Goal: Task Accomplishment & Management: Complete application form

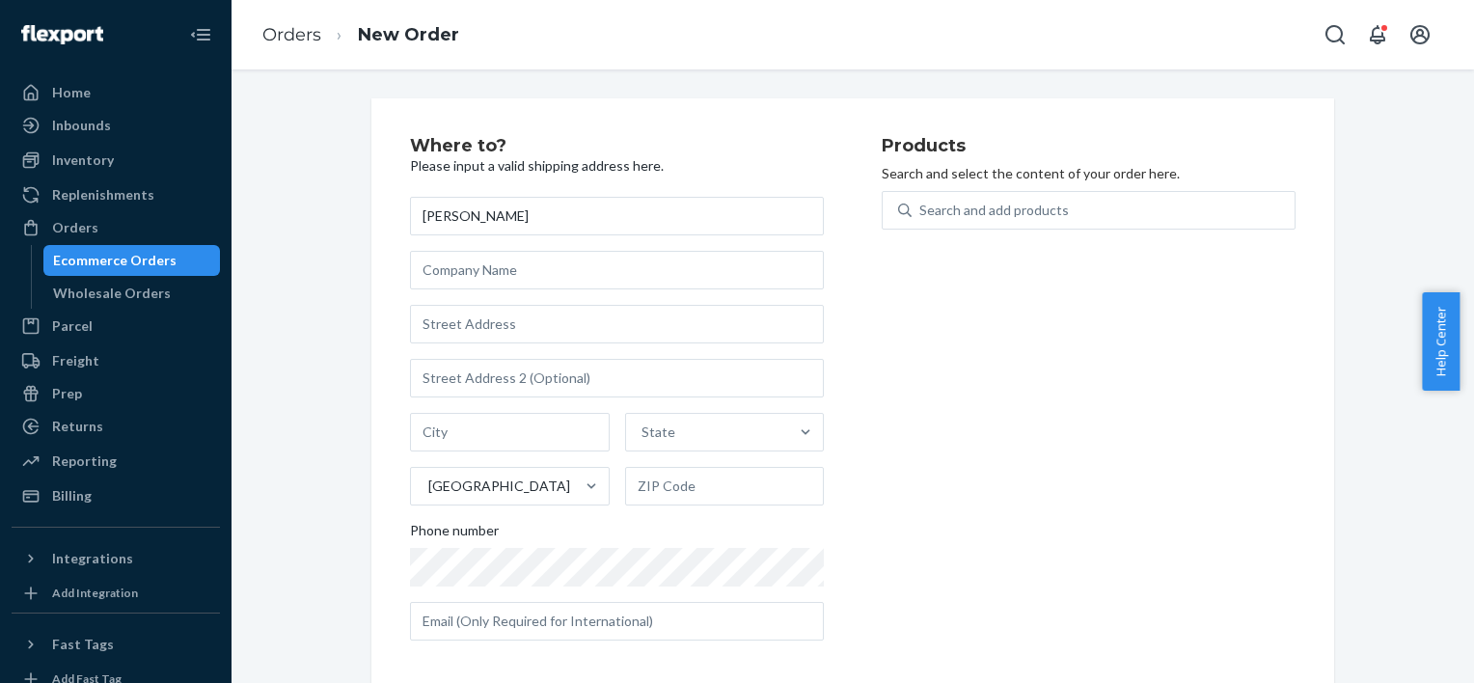
type input "[PERSON_NAME]"
click at [530, 322] on input "text" at bounding box center [617, 324] width 414 height 39
paste input "[STREET_ADDRESS]"
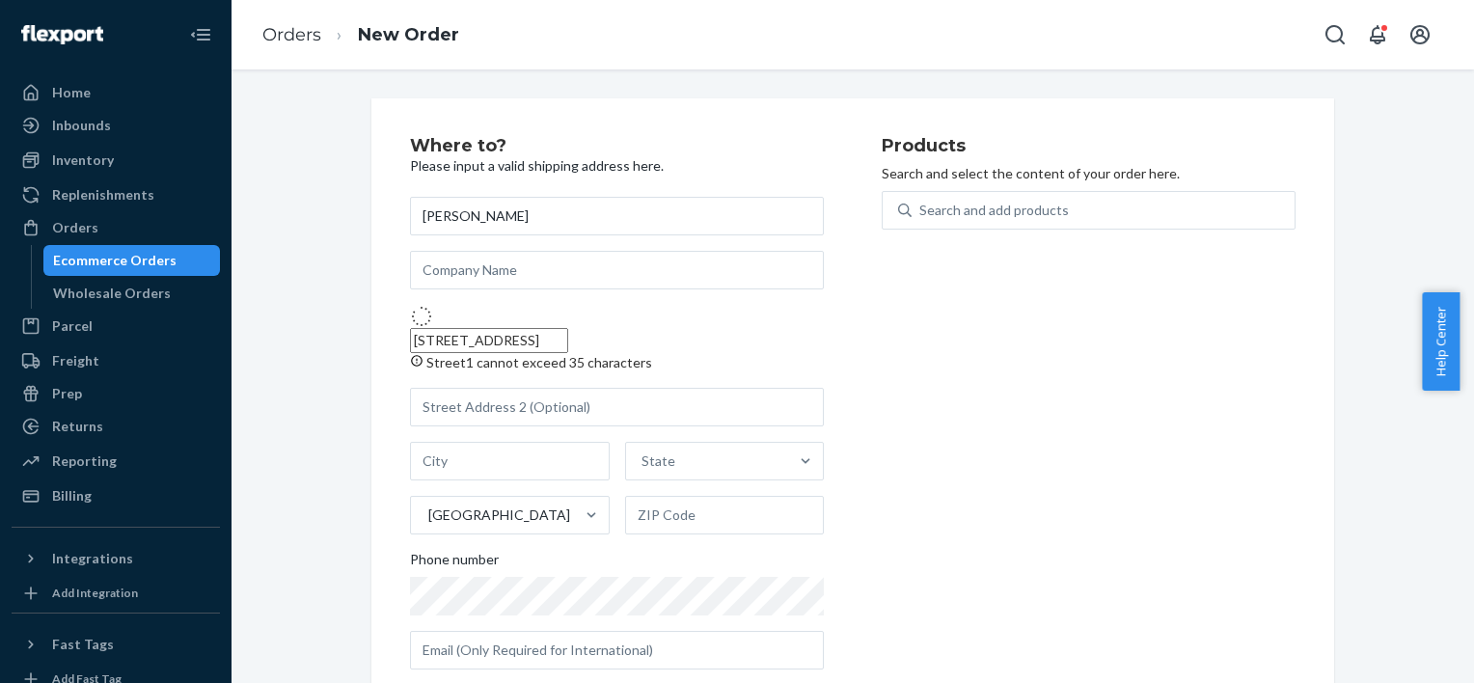
type input "[STREET_ADDRESS]"
type input "[GEOGRAPHIC_DATA]"
type input "37830"
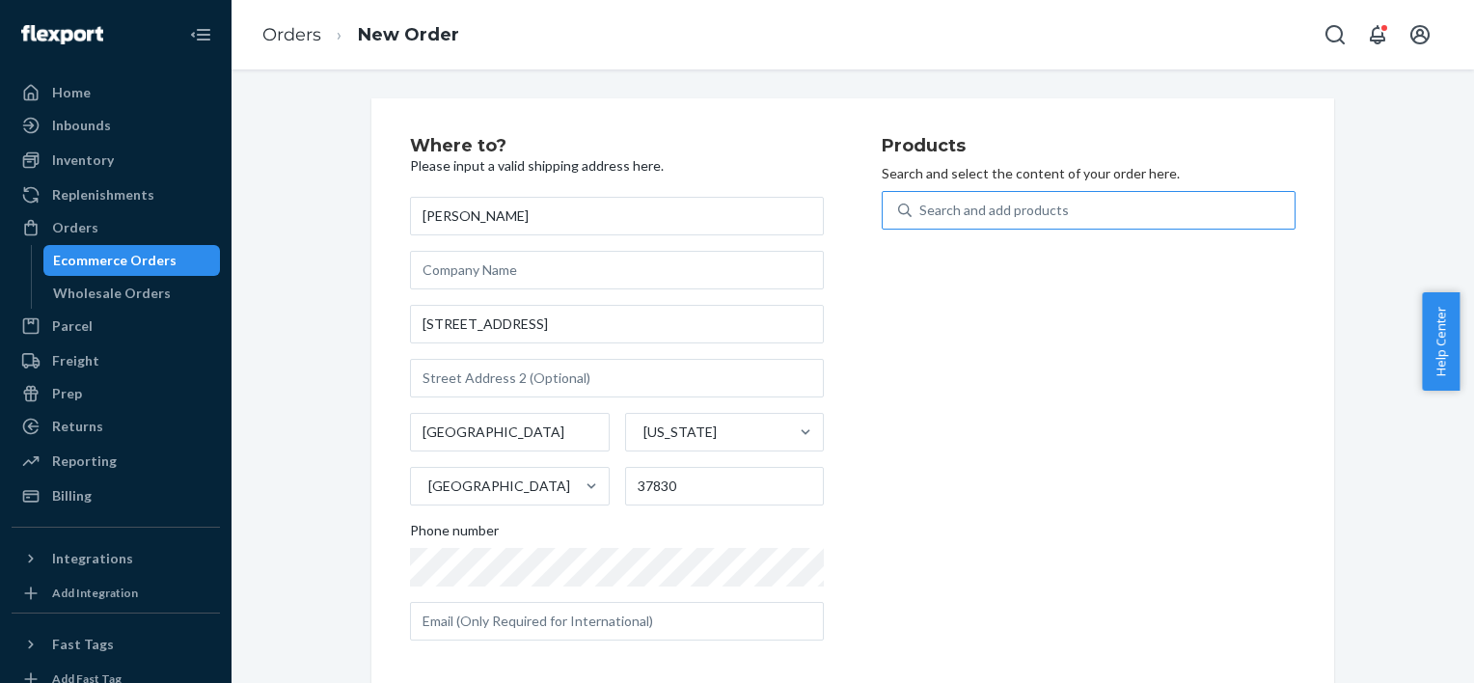
click at [960, 201] on div "Search and add products" at bounding box center [993, 210] width 149 height 19
click at [921, 201] on input "Search and add products" at bounding box center [920, 210] width 2 height 19
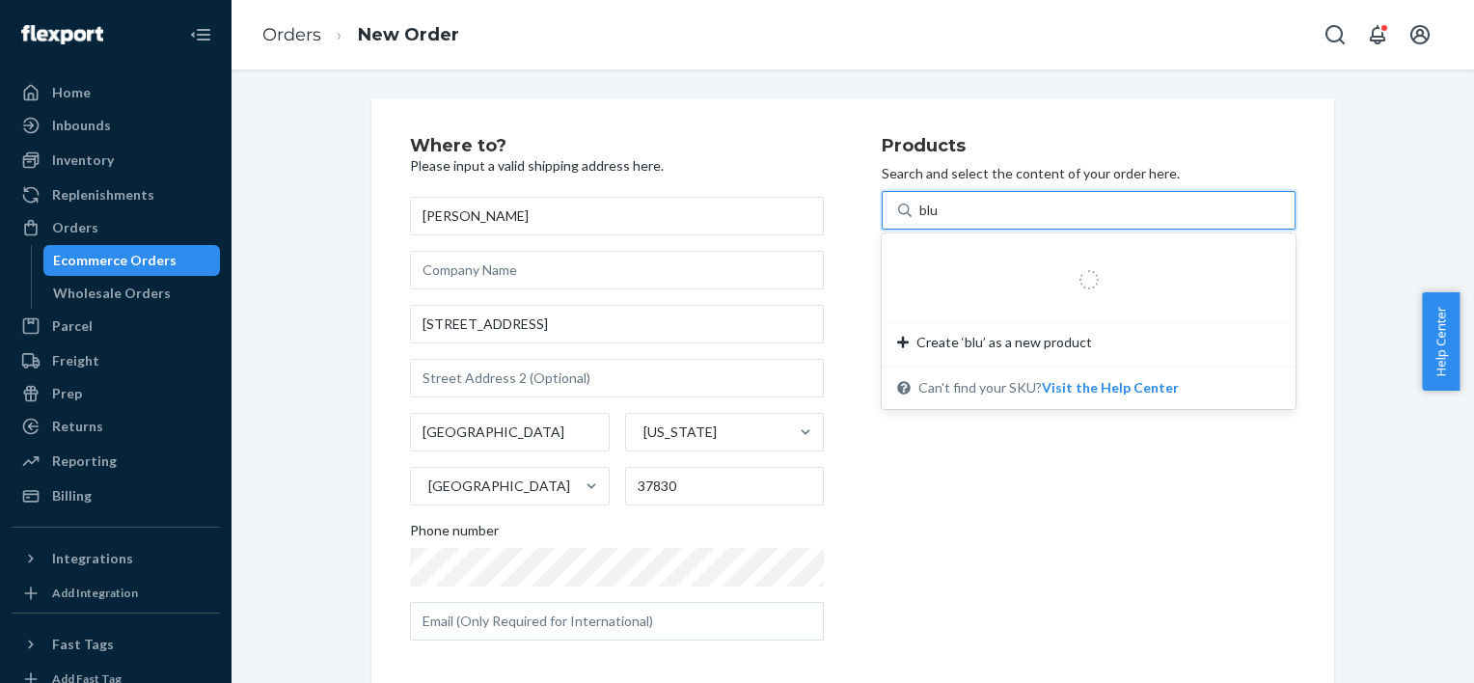
type input "blue"
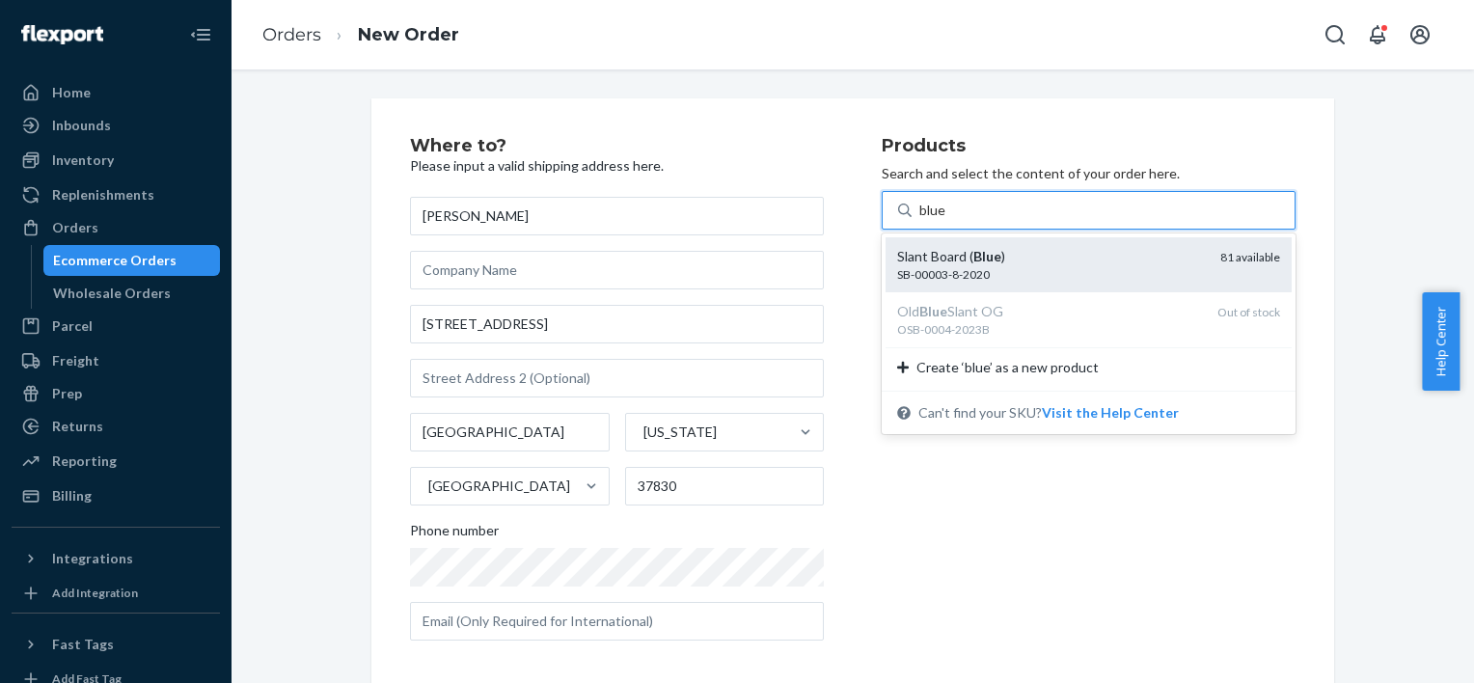
click at [1023, 274] on div "SB-00003-8-2020" at bounding box center [1051, 274] width 308 height 16
click at [947, 220] on input "blue" at bounding box center [933, 210] width 28 height 19
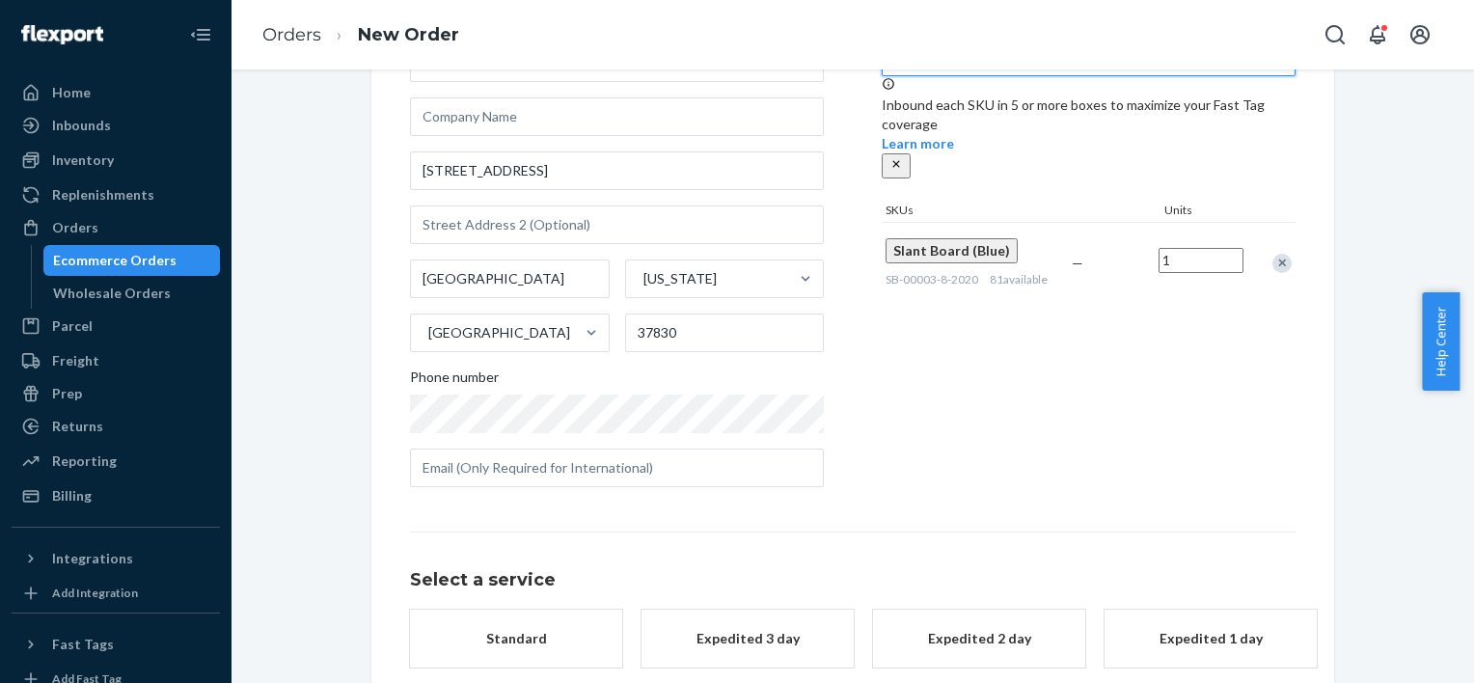
scroll to position [253, 0]
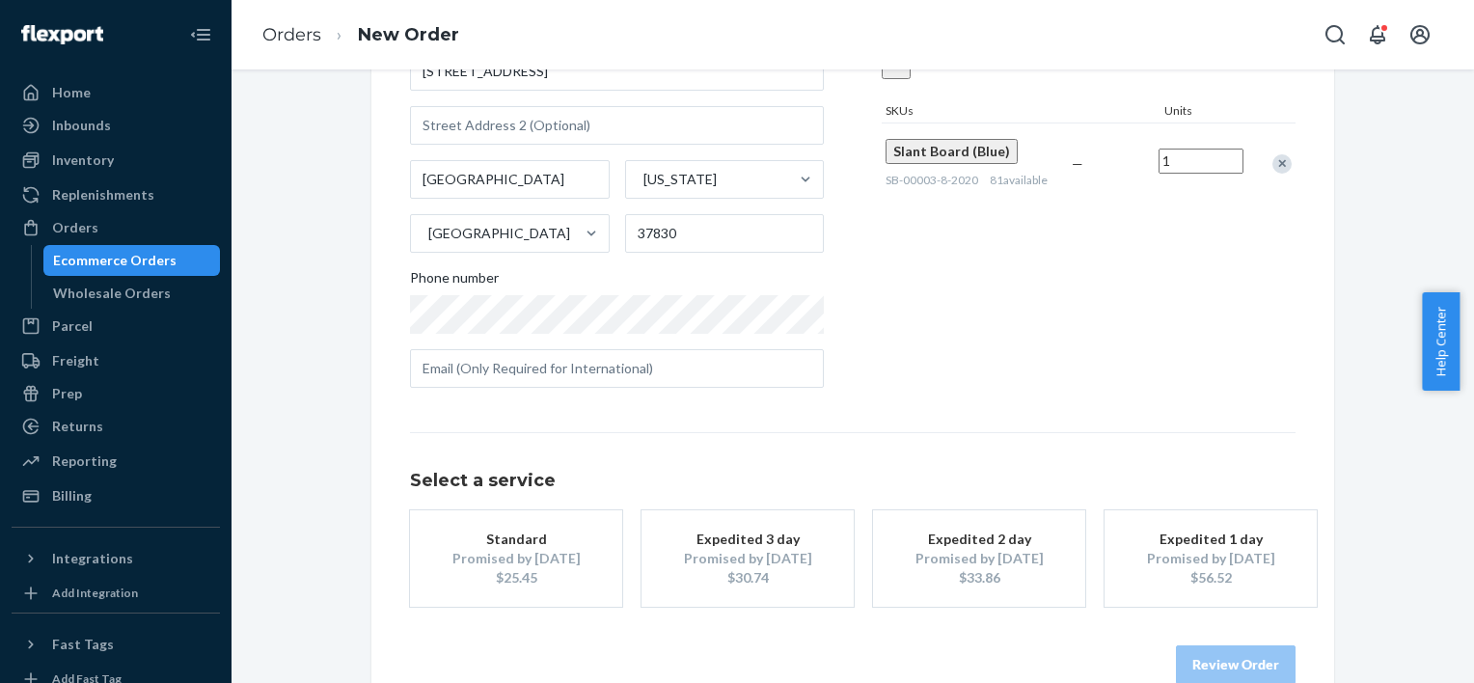
click at [531, 563] on div "Promised by [DATE]" at bounding box center [516, 558] width 154 height 19
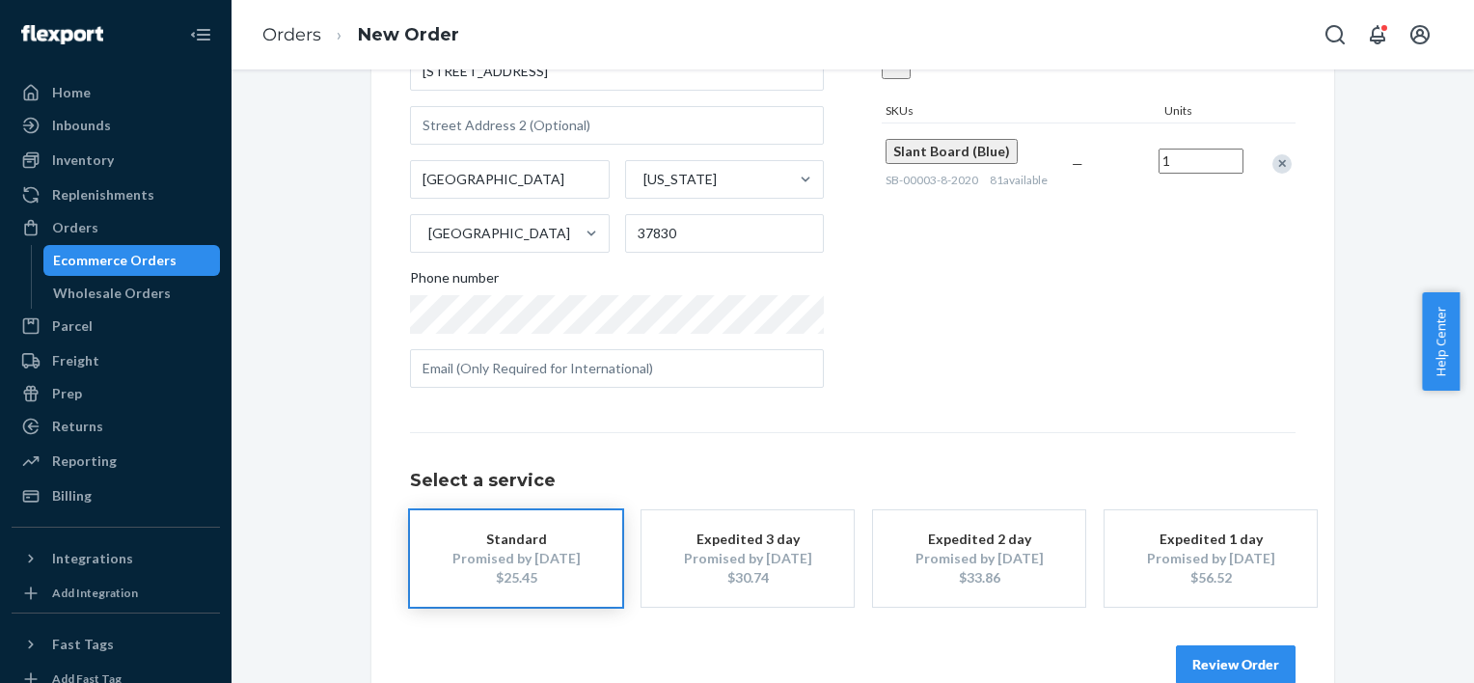
click at [1222, 651] on button "Review Order" at bounding box center [1236, 664] width 120 height 39
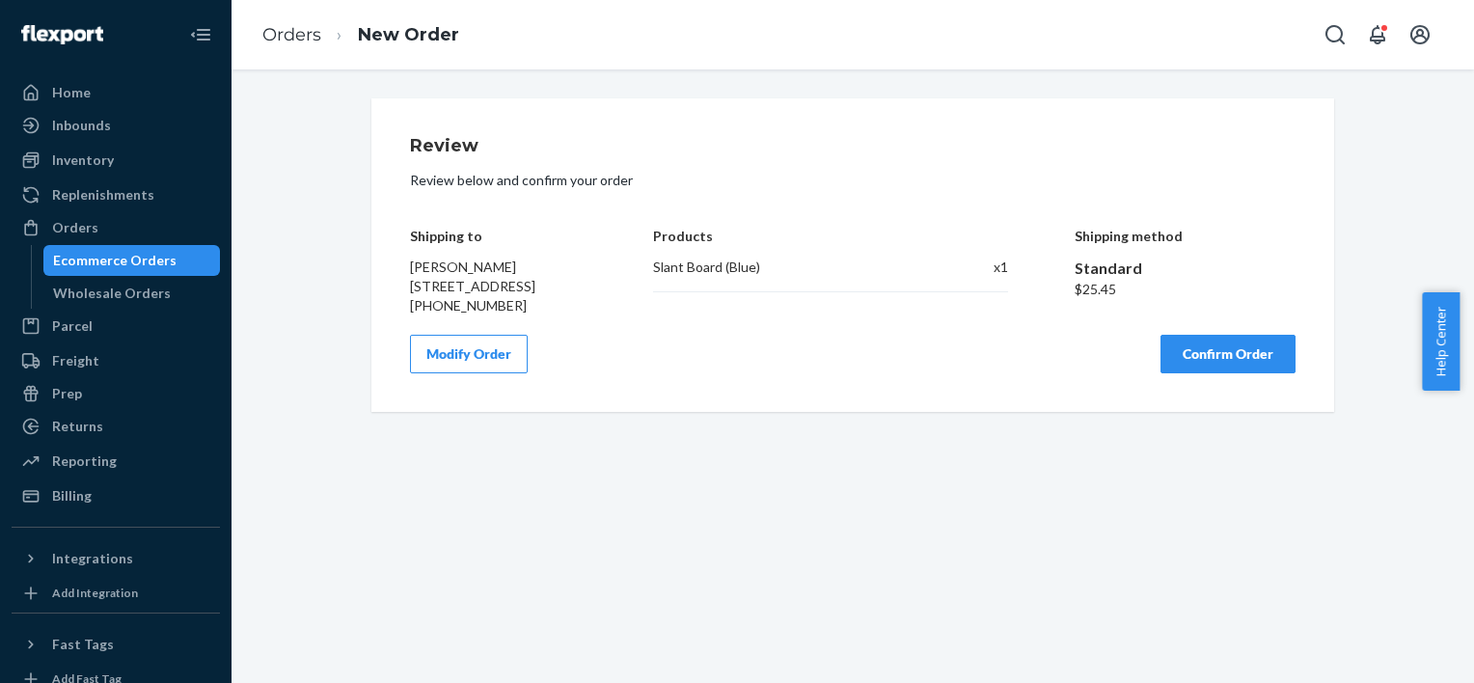
click at [1210, 365] on button "Confirm Order" at bounding box center [1227, 354] width 135 height 39
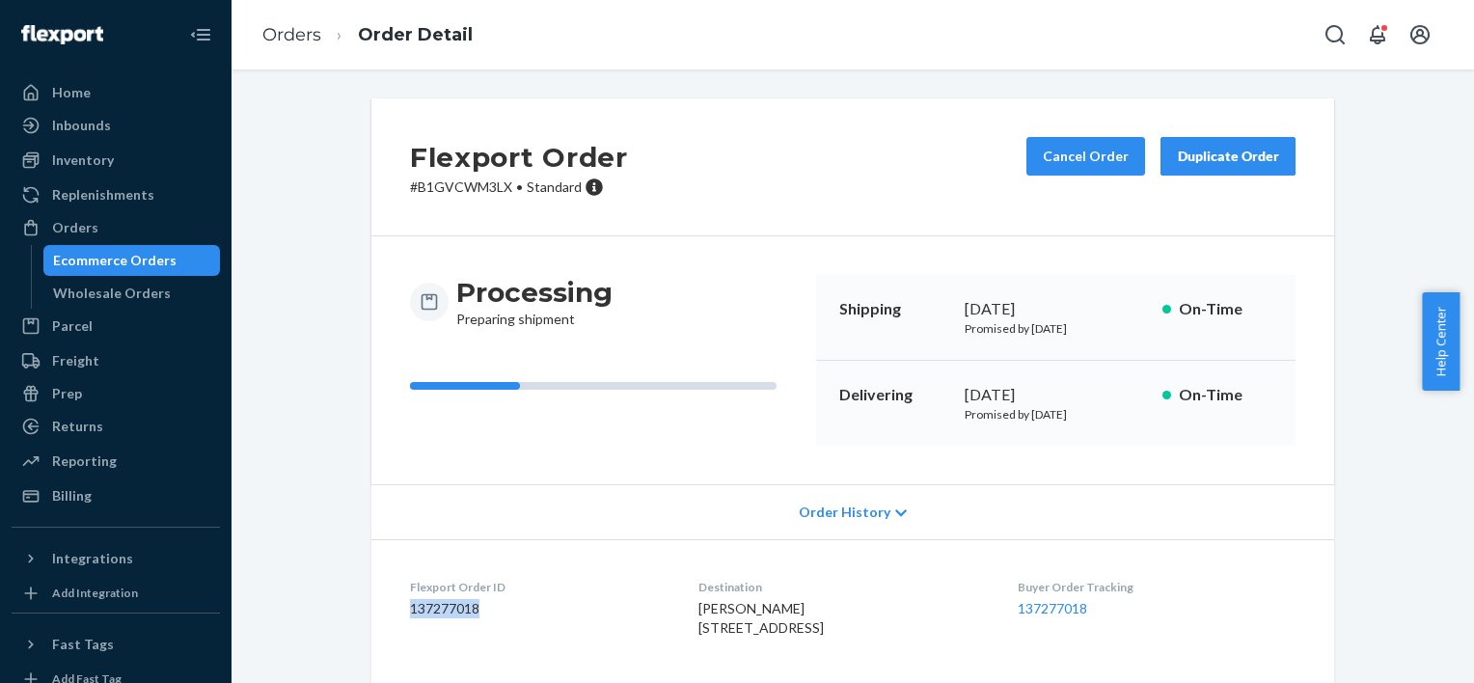
drag, startPoint x: 482, startPoint y: 603, endPoint x: 405, endPoint y: 608, distance: 77.3
click at [410, 608] on dd "137277018" at bounding box center [538, 608] width 257 height 19
copy dd "137277018"
drag, startPoint x: 108, startPoint y: 230, endPoint x: 187, endPoint y: 239, distance: 79.7
click at [108, 230] on div "Orders" at bounding box center [116, 227] width 204 height 27
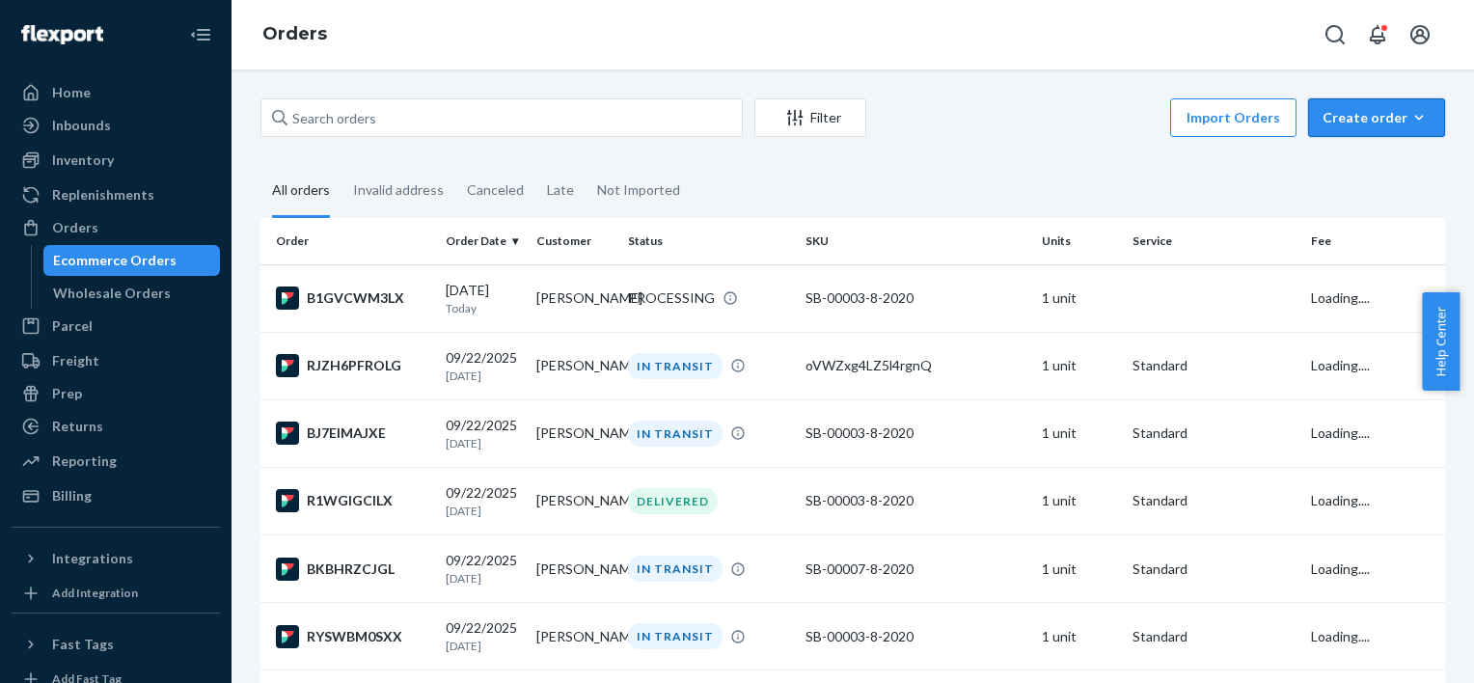
click at [1411, 112] on icon "button" at bounding box center [1418, 117] width 19 height 19
click at [1367, 168] on span "Ecommerce order" at bounding box center [1388, 164] width 120 height 14
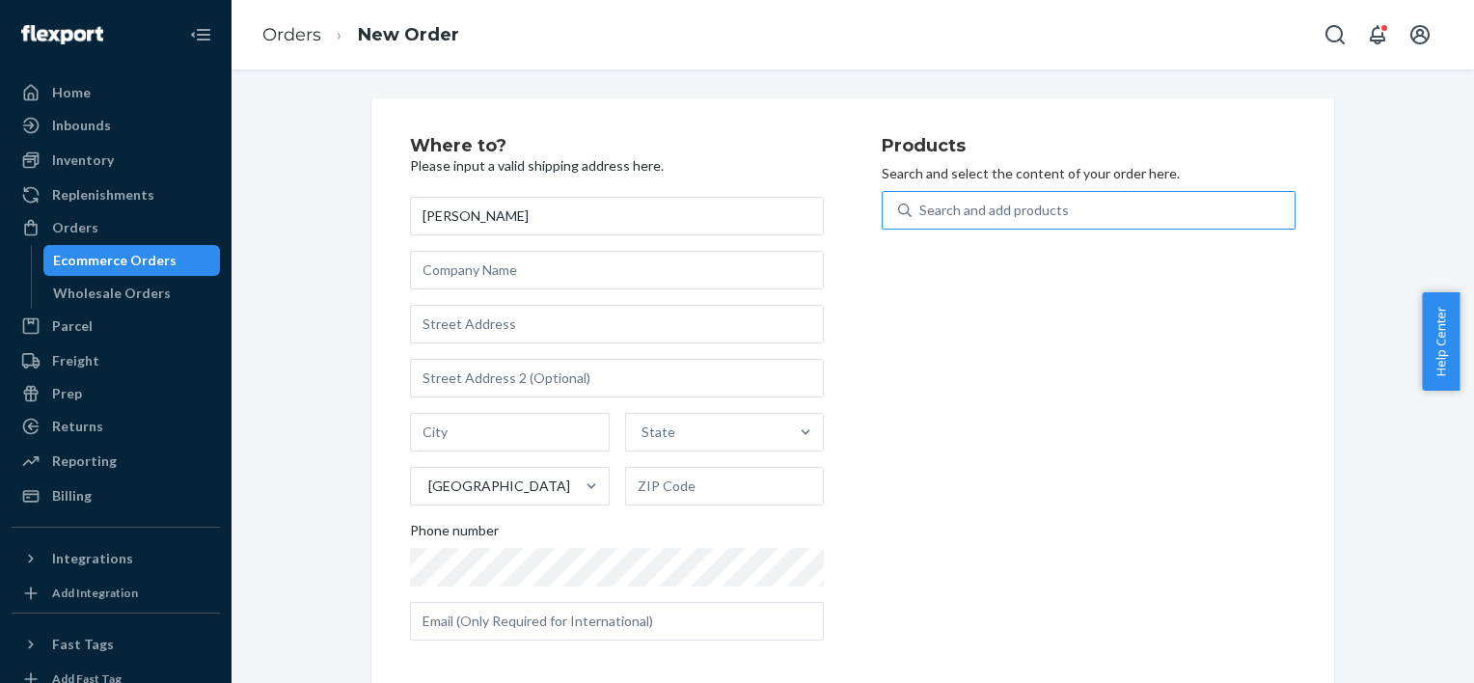
type input "[PERSON_NAME]"
click at [982, 214] on div "Search and add products" at bounding box center [993, 210] width 149 height 19
click at [921, 214] on input "Search and add products" at bounding box center [920, 210] width 2 height 19
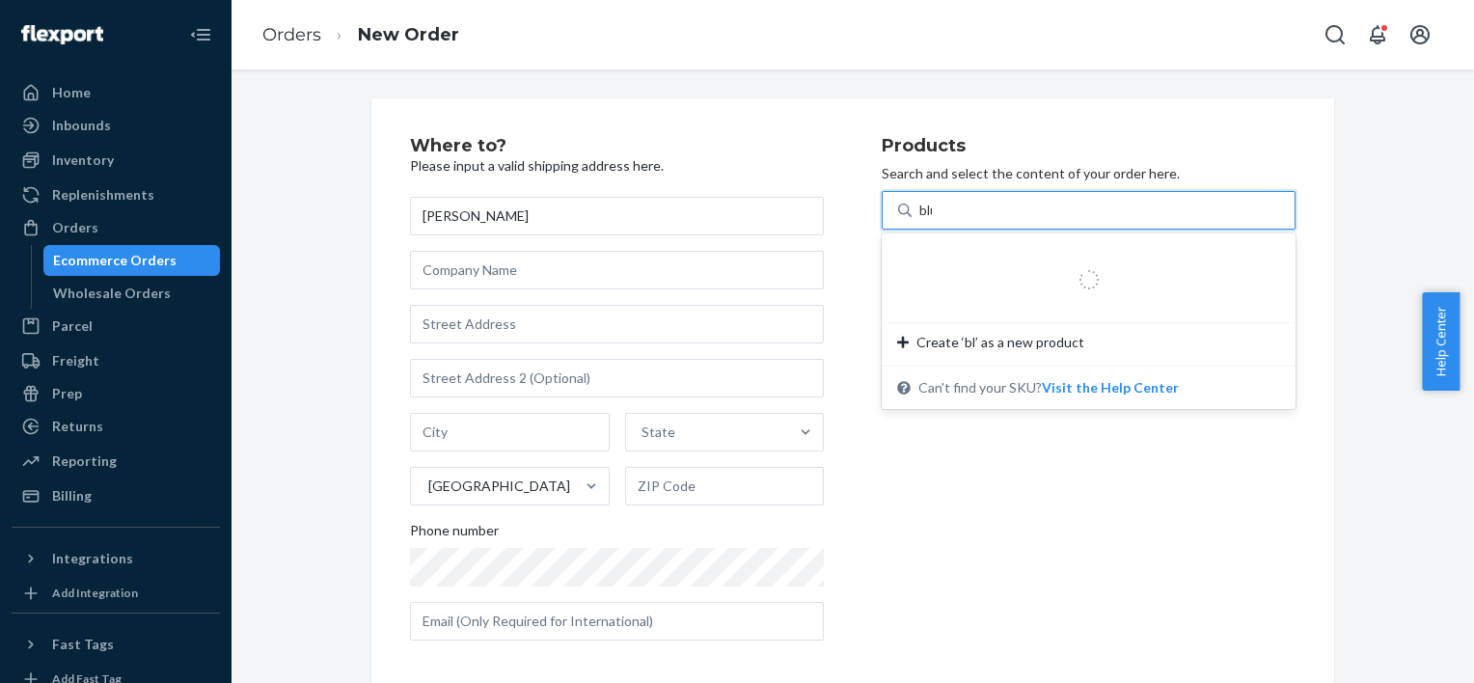
type input "blue"
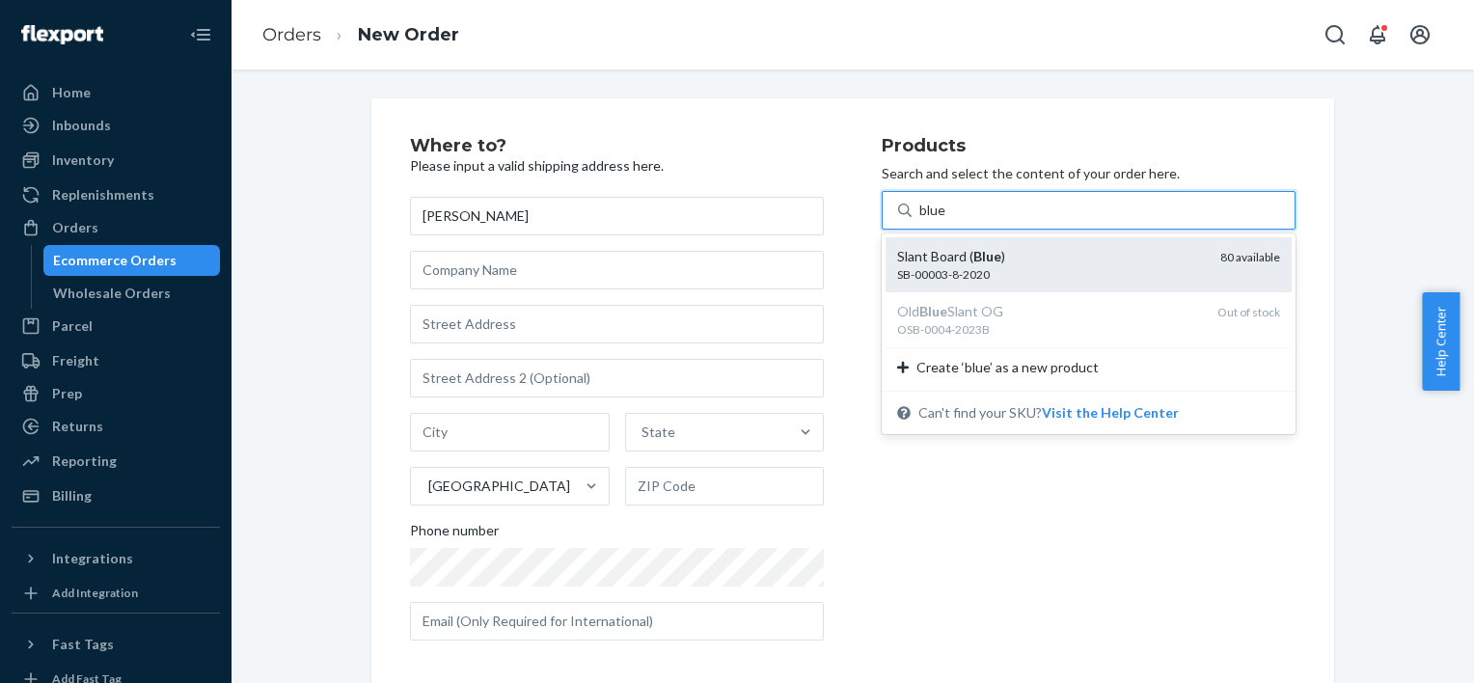
click at [1030, 280] on div "SB-00003-8-2020" at bounding box center [1051, 274] width 308 height 16
click at [947, 220] on input "blue" at bounding box center [933, 210] width 28 height 19
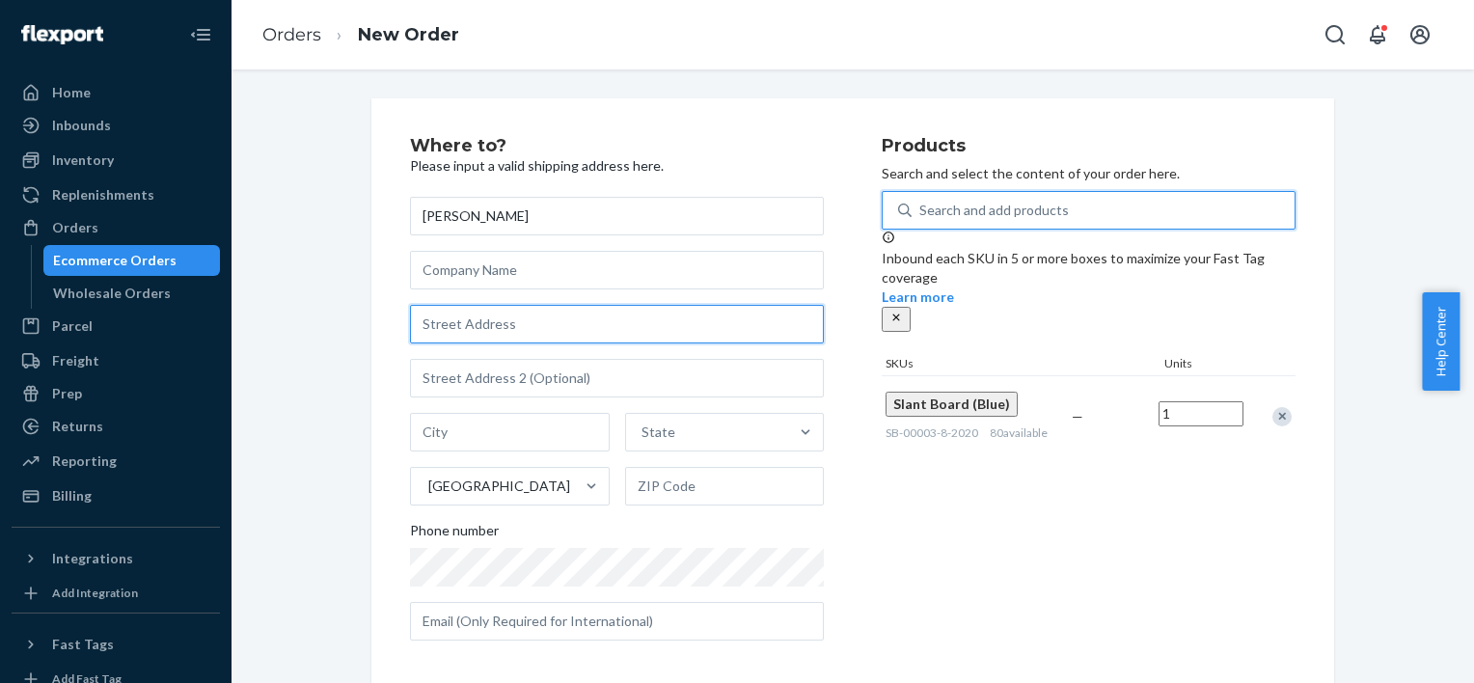
click at [540, 320] on input "text" at bounding box center [617, 324] width 414 height 39
paste input "[STREET_ADDRESS]"
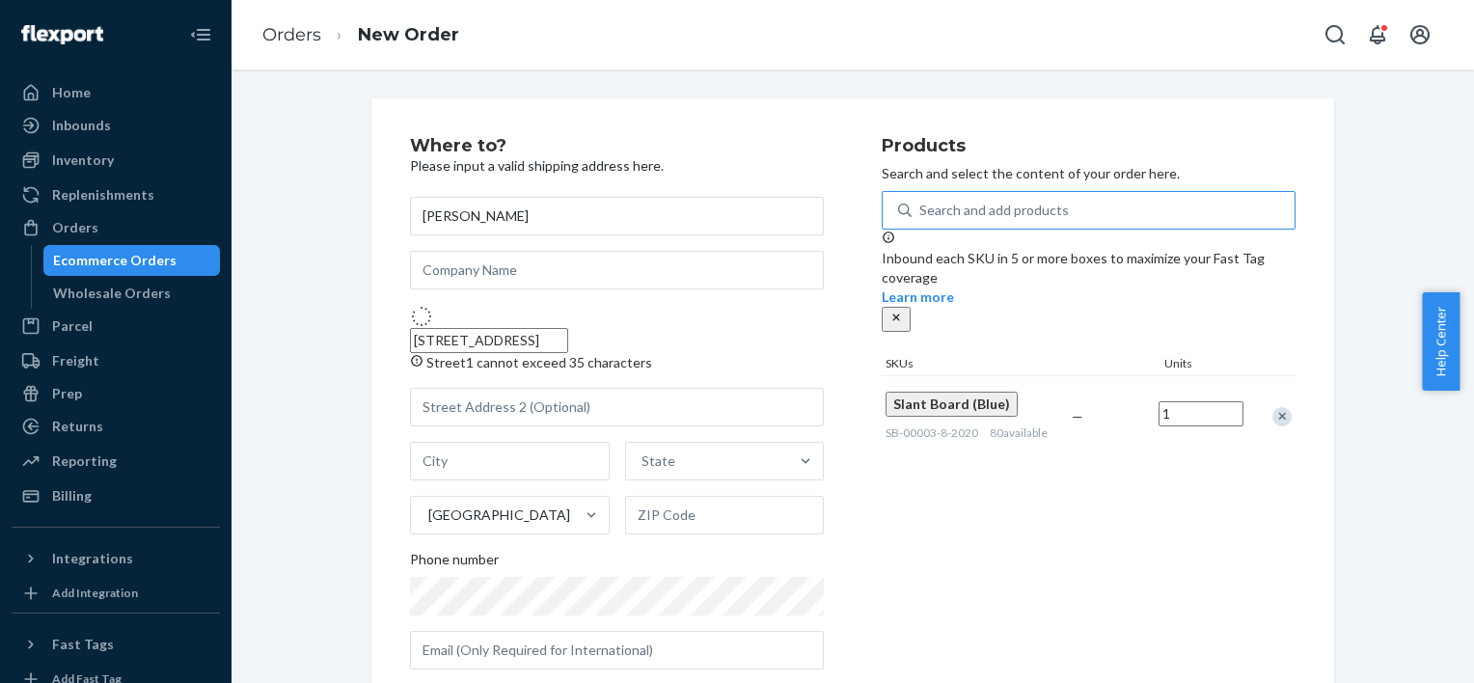
type input "[STREET_ADDRESS]"
type input "APT 303"
type input "[GEOGRAPHIC_DATA]"
type input "60613"
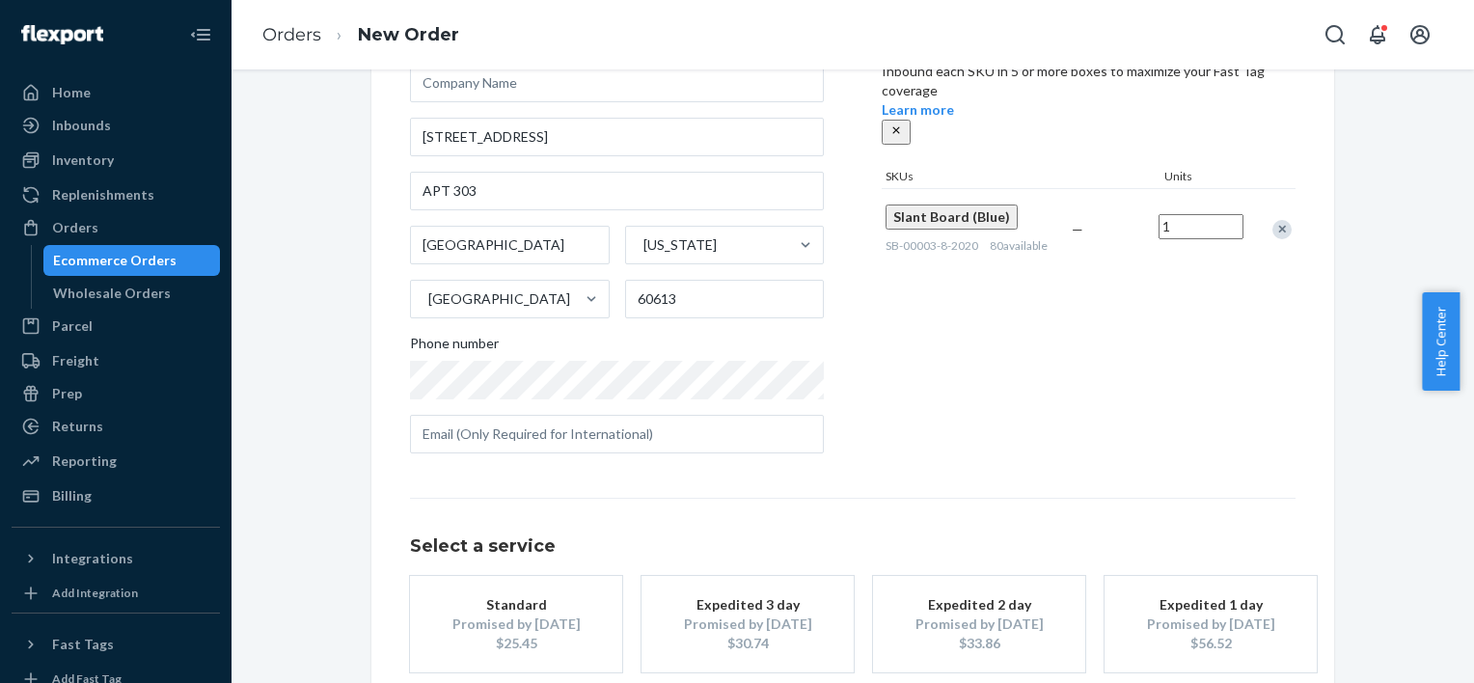
scroll to position [291, 0]
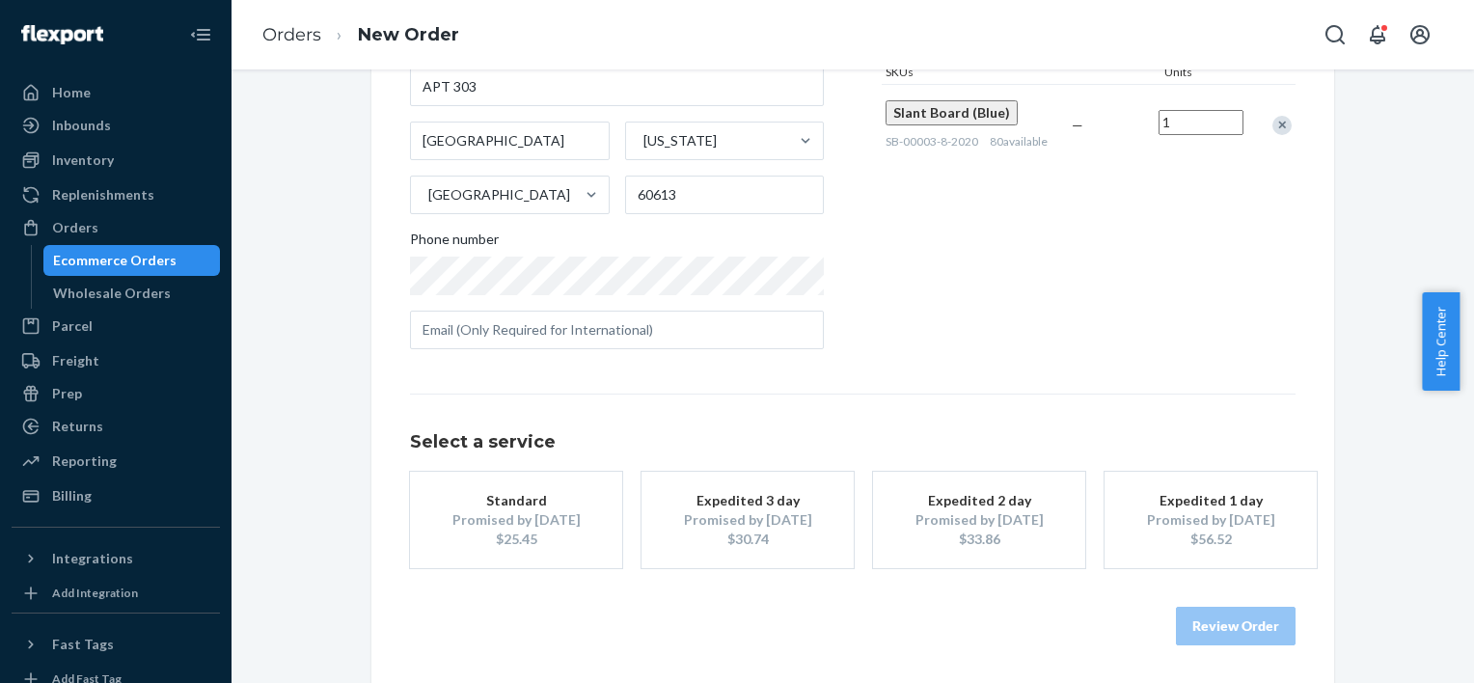
drag, startPoint x: 503, startPoint y: 516, endPoint x: 540, endPoint y: 528, distance: 38.7
click at [504, 513] on div "Promised by [DATE]" at bounding box center [516, 519] width 154 height 19
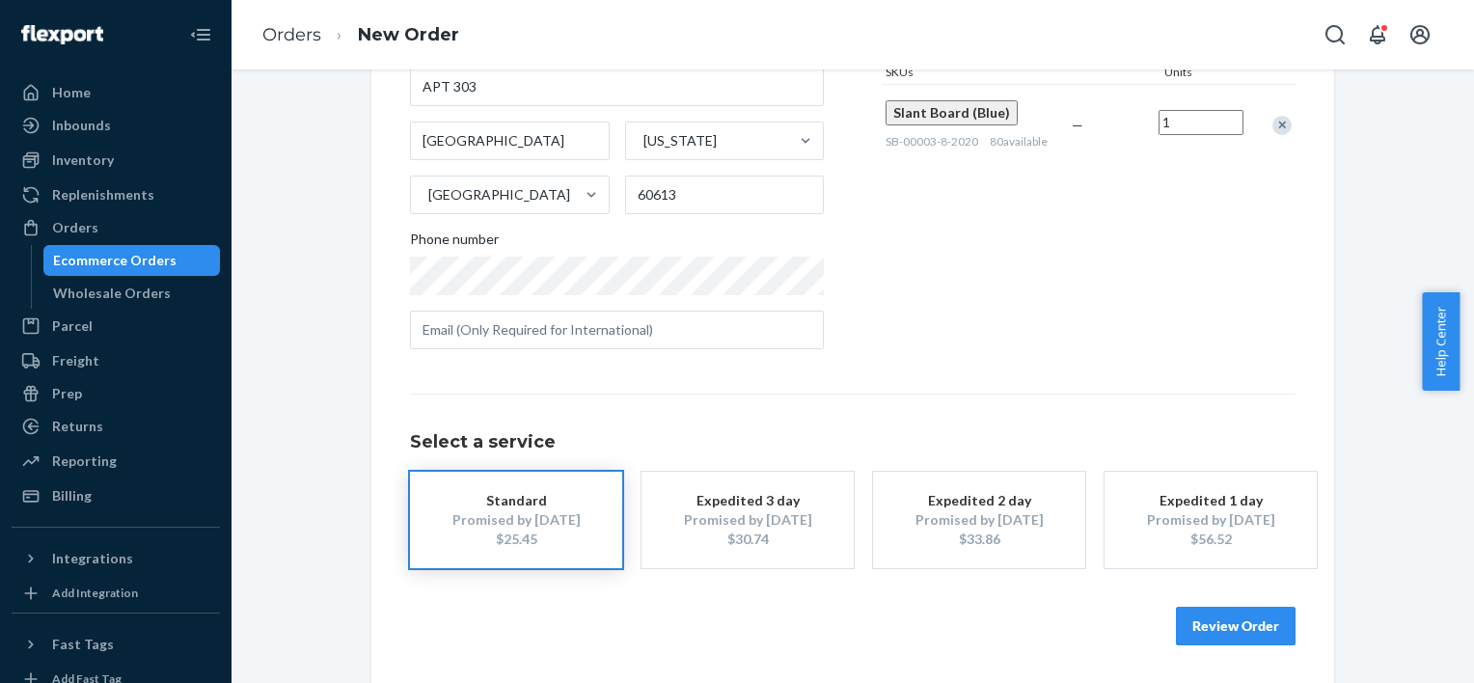
click at [1238, 618] on button "Review Order" at bounding box center [1236, 626] width 120 height 39
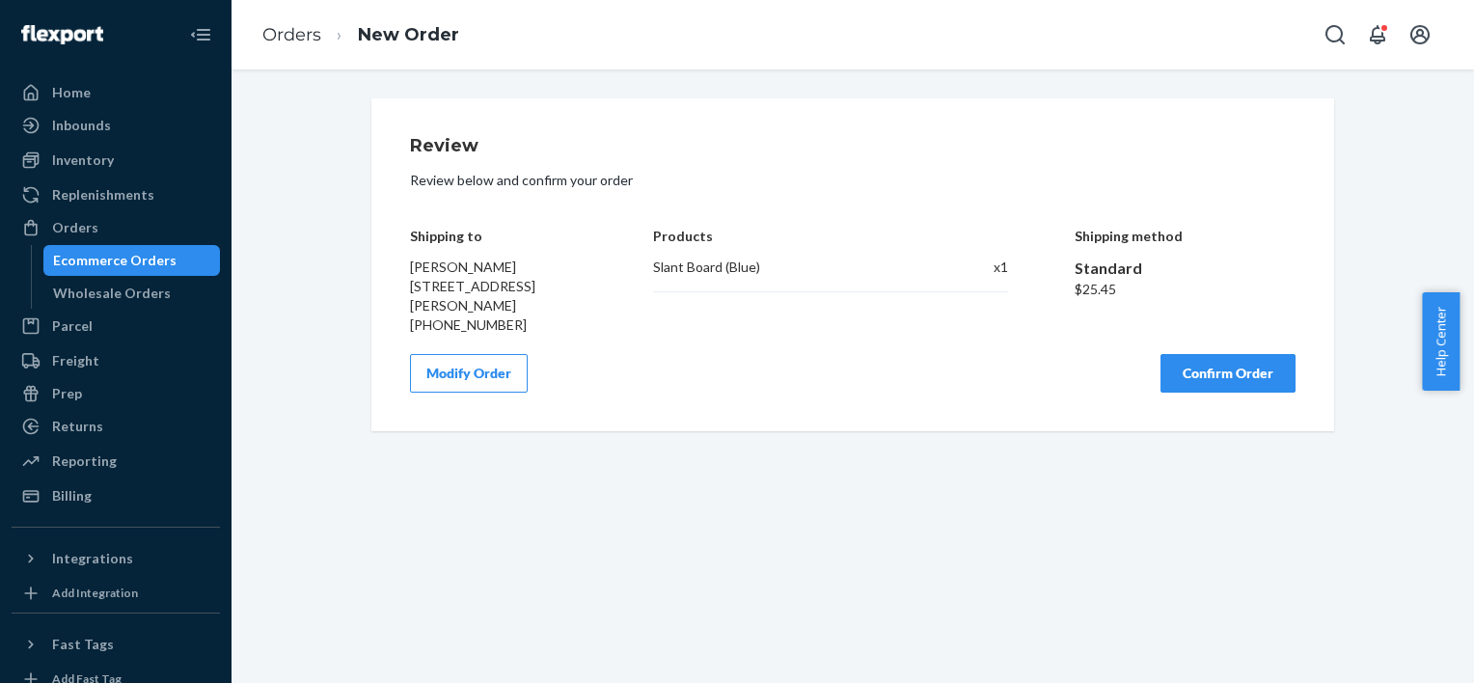
click at [1210, 392] on button "Confirm Order" at bounding box center [1227, 373] width 135 height 39
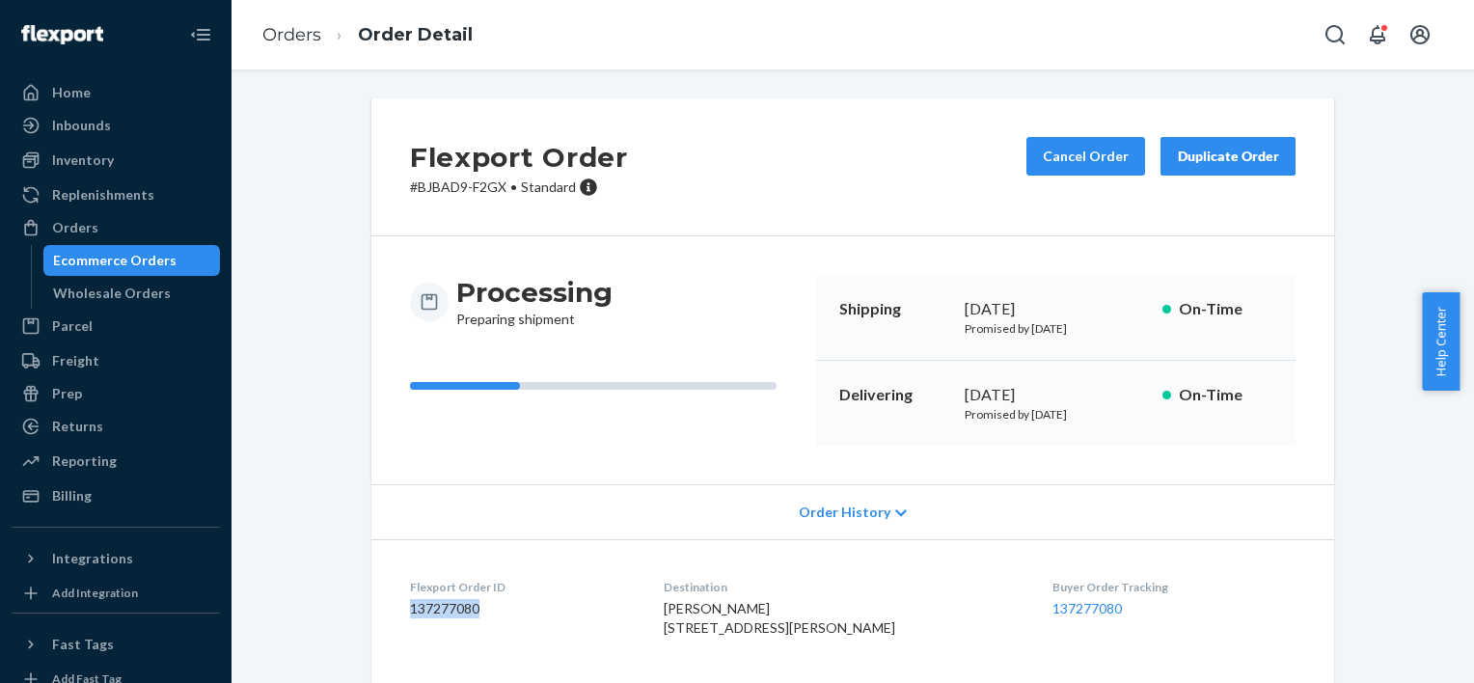
drag, startPoint x: 495, startPoint y: 609, endPoint x: 370, endPoint y: 613, distance: 124.5
click at [371, 613] on dl "Flexport Order ID 137277080 Destination [PERSON_NAME] [STREET_ADDRESS][PERSON_N…" at bounding box center [852, 611] width 962 height 145
copy dd "137277080"
drag, startPoint x: 103, startPoint y: 220, endPoint x: 68, endPoint y: 250, distance: 46.5
click at [103, 220] on div "Orders" at bounding box center [116, 227] width 204 height 27
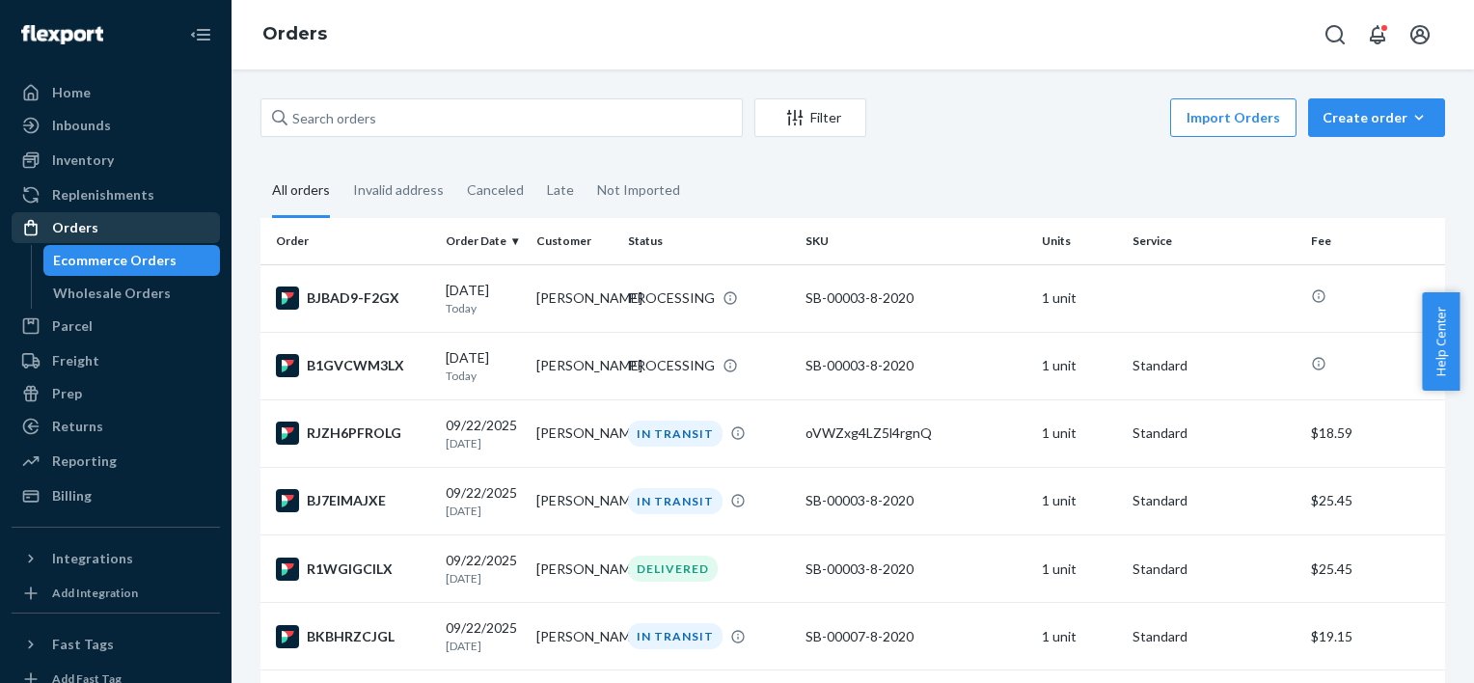
click at [104, 235] on div "Orders" at bounding box center [116, 227] width 204 height 27
